Goal: Find specific page/section

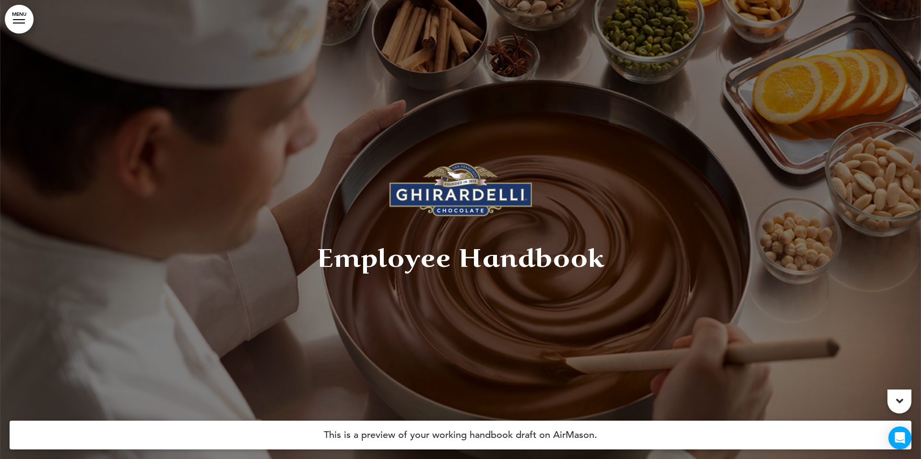
scroll to position [1325, 0]
